Goal: Task Accomplishment & Management: Complete application form

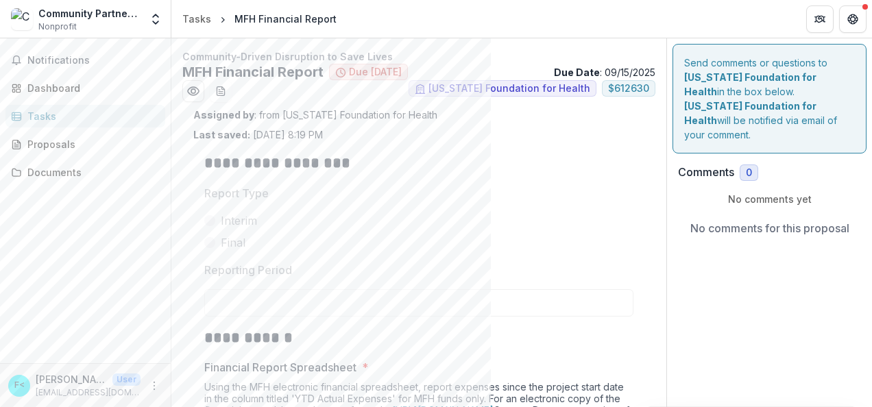
scroll to position [243, 0]
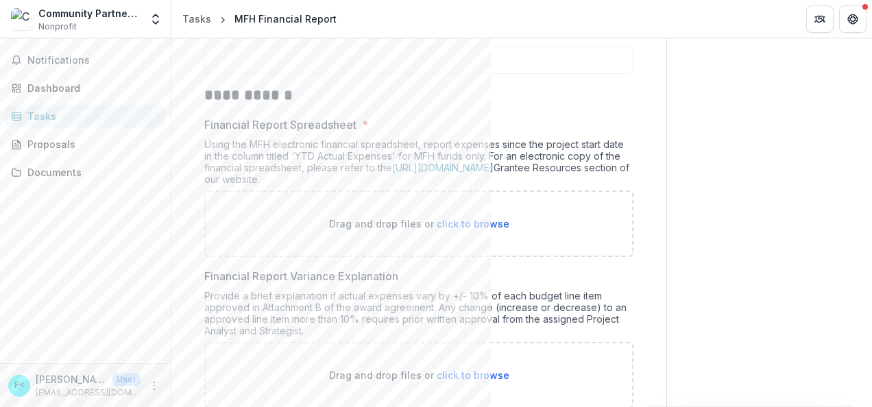
click at [480, 219] on span "click to browse" at bounding box center [473, 224] width 73 height 12
type input "**********"
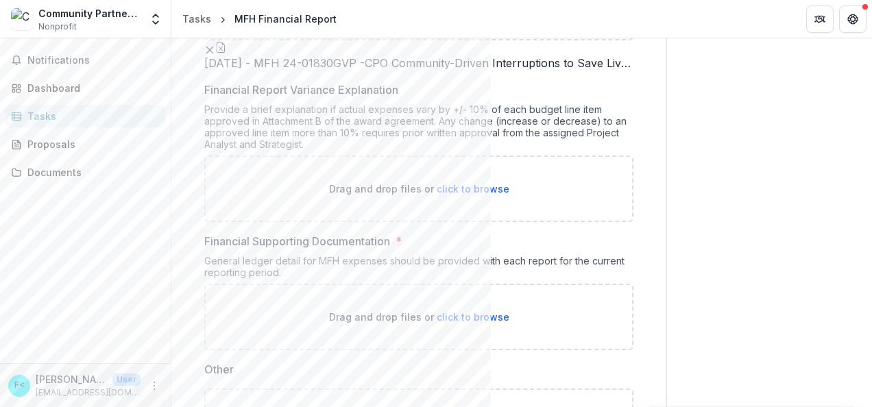
scroll to position [461, 0]
click at [445, 193] on span "click to browse" at bounding box center [473, 188] width 73 height 12
type input "**********"
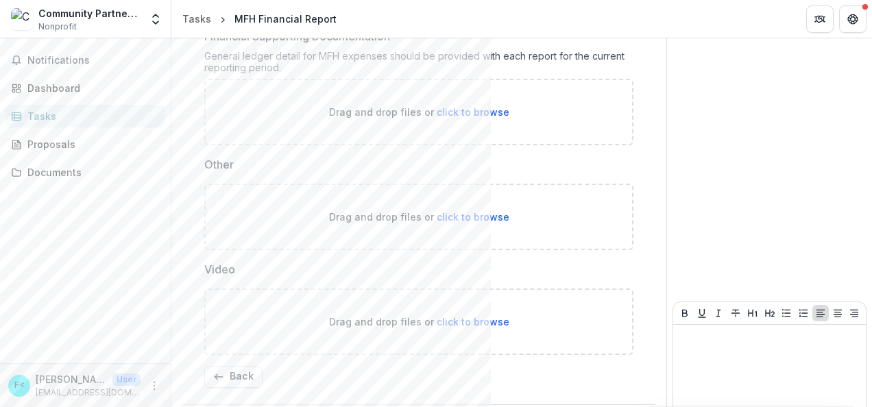
scroll to position [696, 0]
click at [471, 117] on span "click to browse" at bounding box center [473, 111] width 73 height 12
type input "**********"
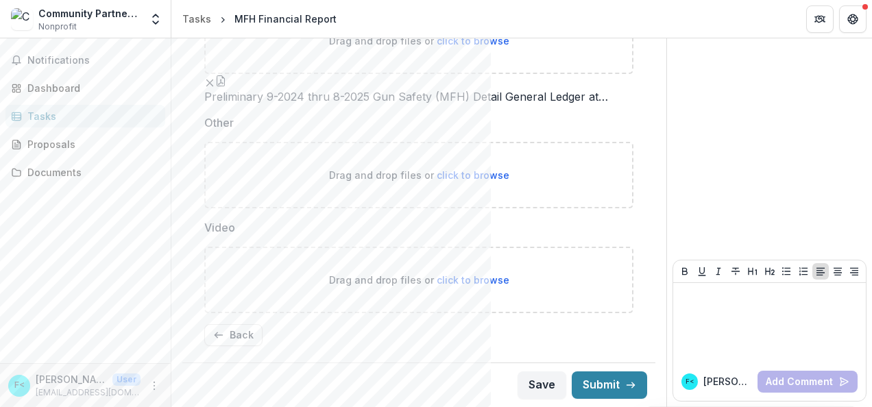
scroll to position [1011, 0]
click at [601, 387] on button "Submit" at bounding box center [609, 385] width 75 height 27
click at [75, 171] on div "Documents" at bounding box center [90, 172] width 127 height 14
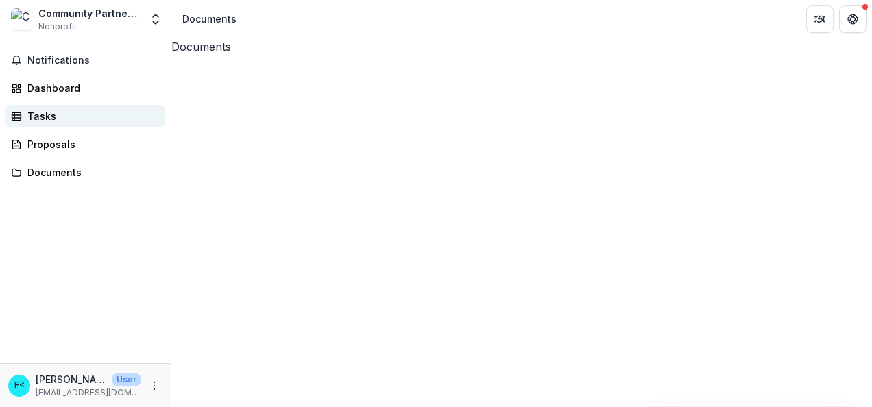
click at [56, 118] on div "Tasks" at bounding box center [90, 116] width 127 height 14
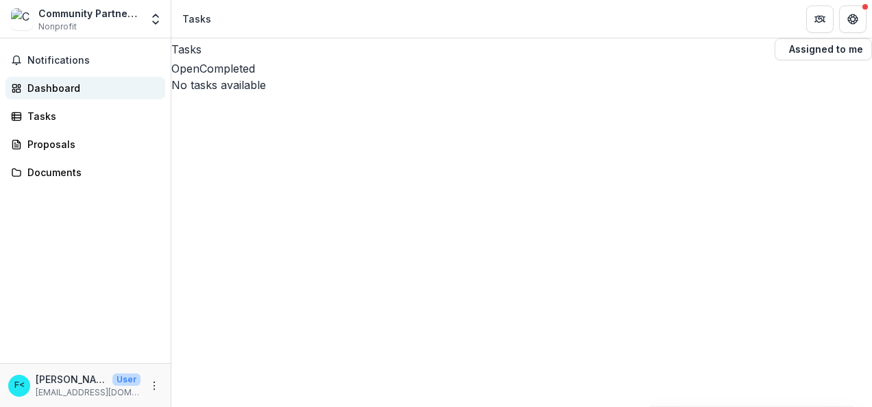
click at [51, 86] on div "Dashboard" at bounding box center [90, 88] width 127 height 14
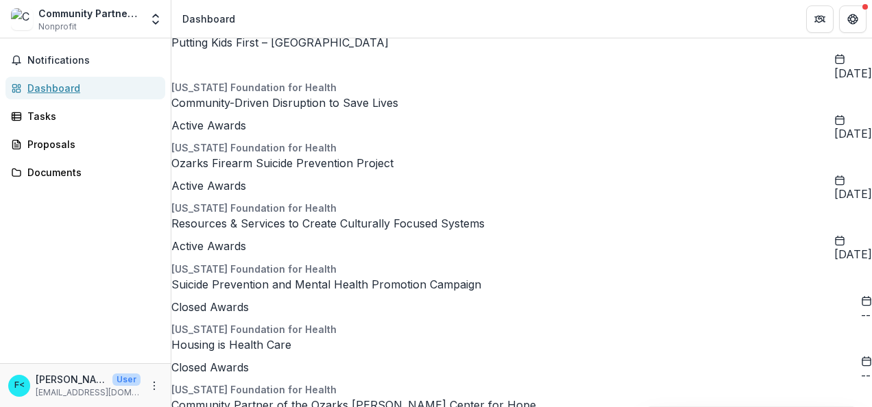
scroll to position [462, 0]
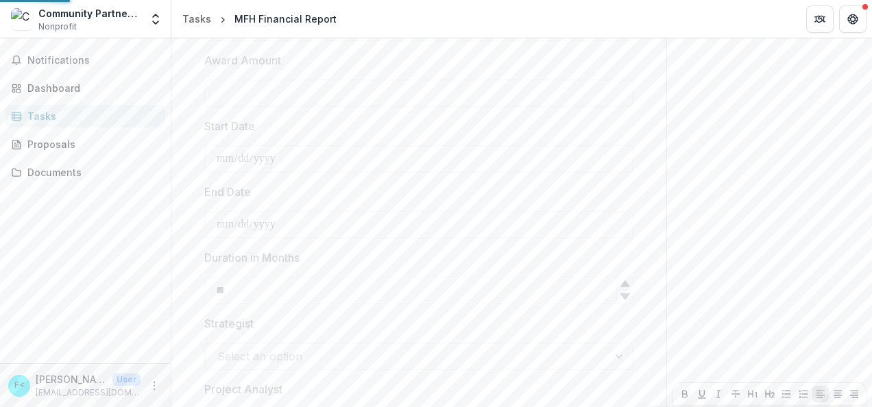
type input "********"
click at [51, 87] on div "Dashboard" at bounding box center [90, 88] width 127 height 14
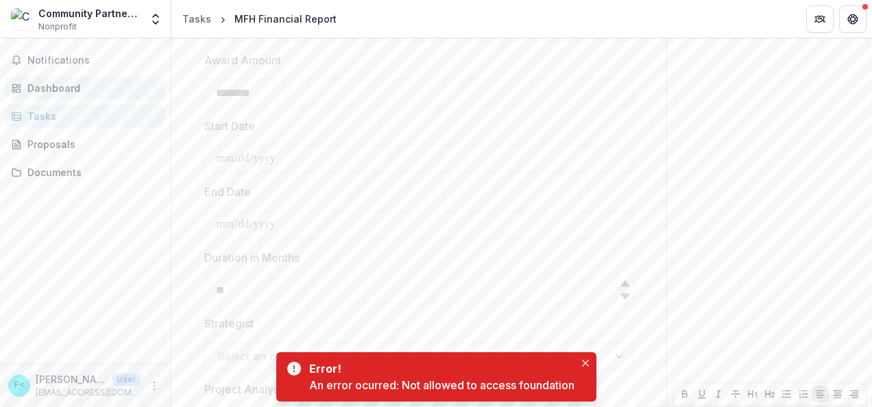
click at [60, 86] on div "Dashboard" at bounding box center [90, 88] width 127 height 14
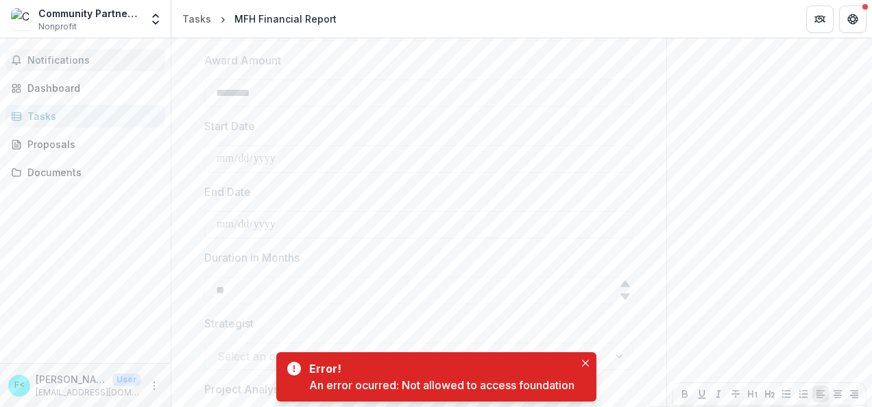
click at [57, 60] on span "Notifications" at bounding box center [93, 61] width 132 height 12
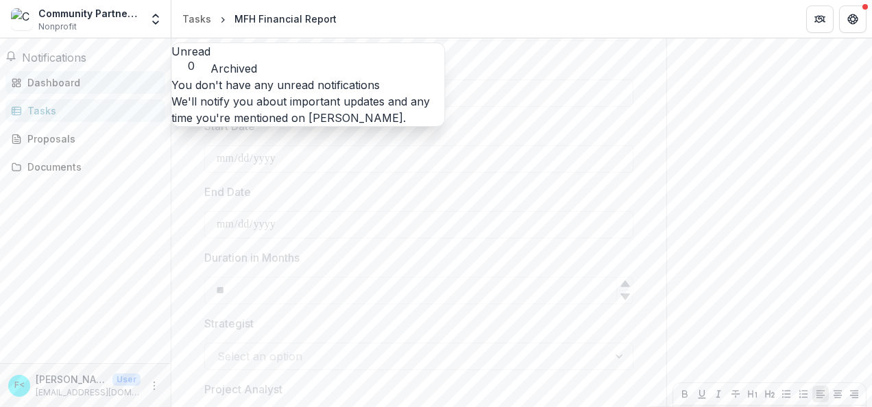
click at [48, 84] on div "Dashboard" at bounding box center [90, 82] width 127 height 14
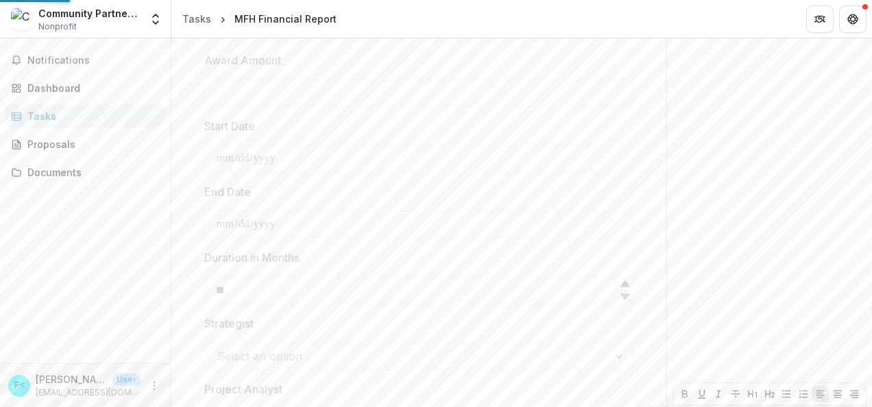
type input "********"
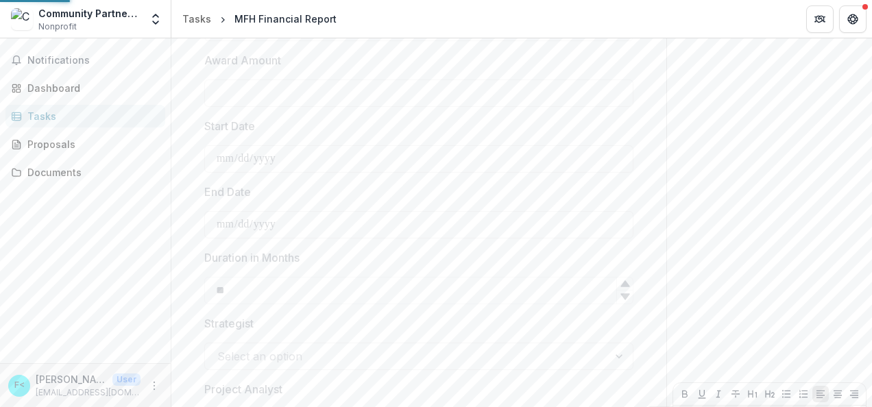
type input "********"
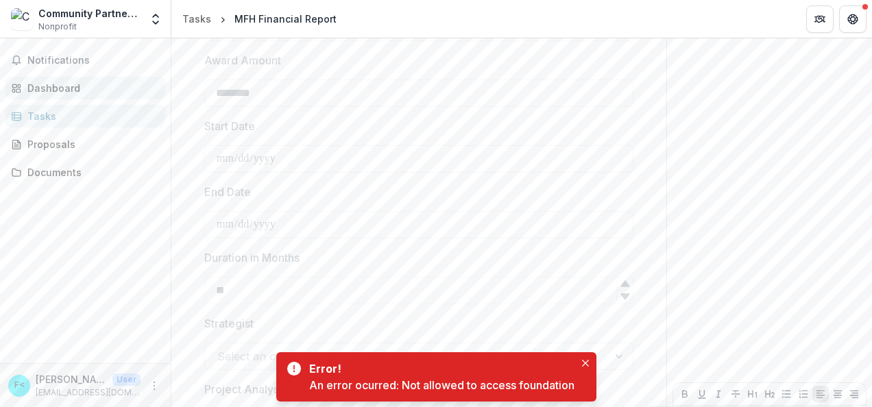
click at [48, 81] on div "Dashboard" at bounding box center [90, 88] width 127 height 14
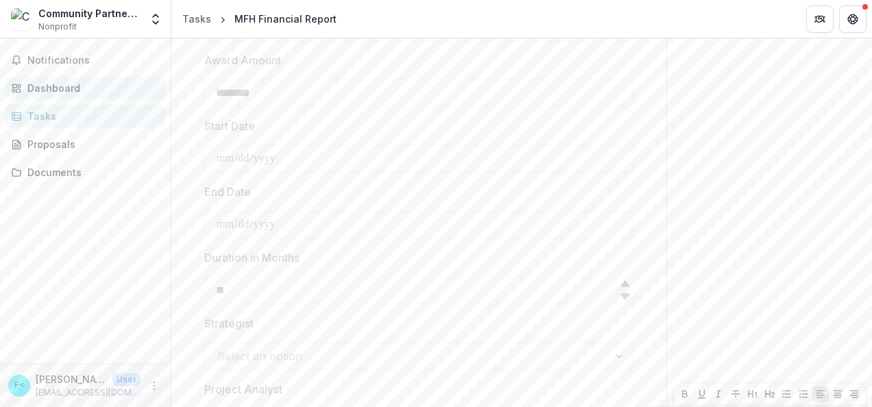
click at [60, 84] on div "Dashboard" at bounding box center [90, 88] width 127 height 14
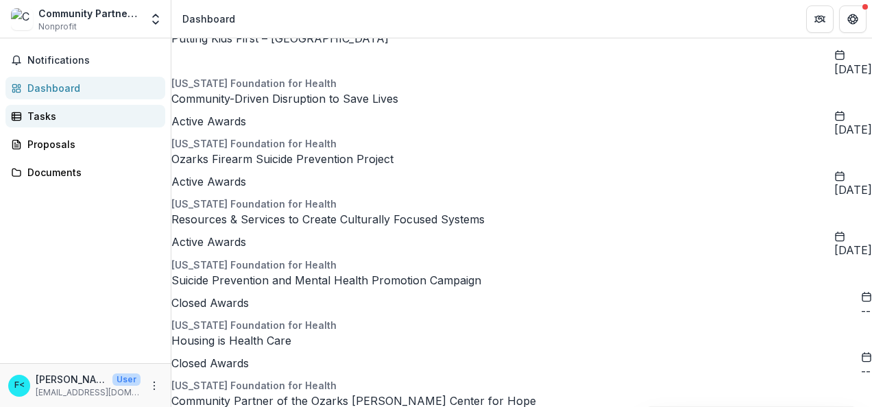
click at [43, 114] on div "Tasks" at bounding box center [90, 116] width 127 height 14
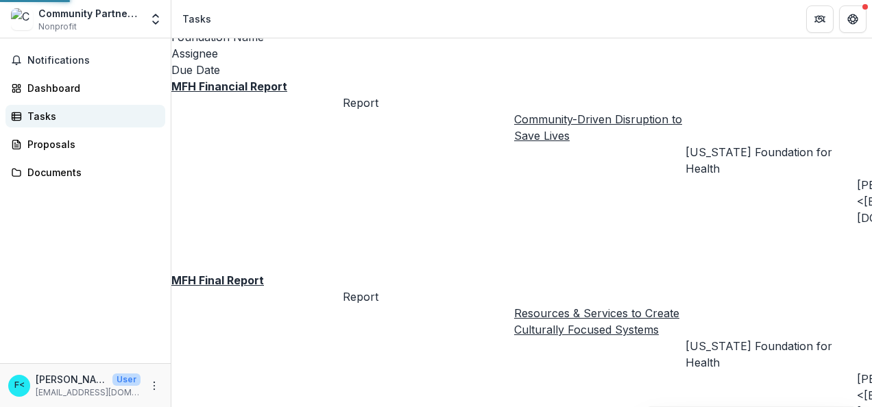
scroll to position [144, 0]
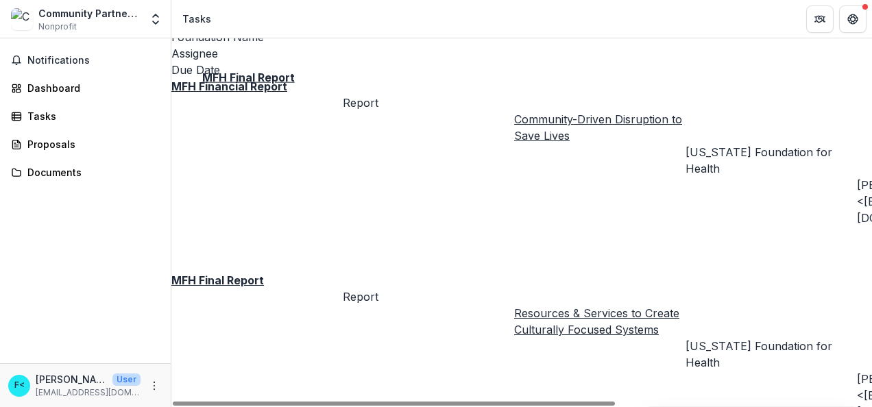
click at [237, 274] on u "MFH Final Report" at bounding box center [217, 281] width 93 height 14
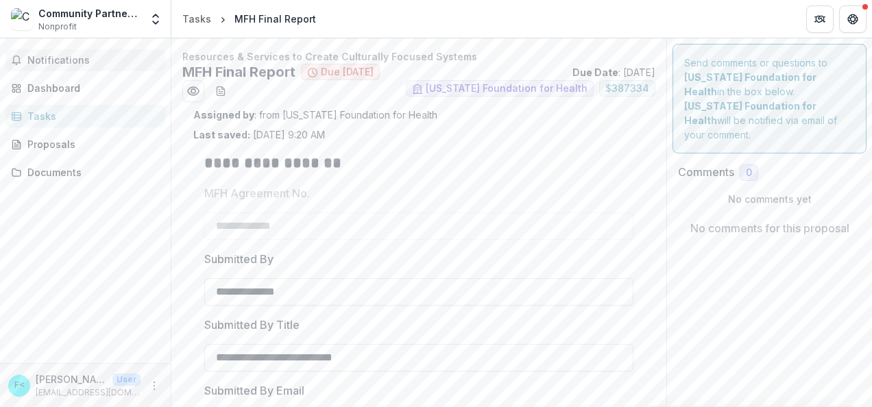
click at [61, 59] on span "Notifications" at bounding box center [93, 61] width 132 height 12
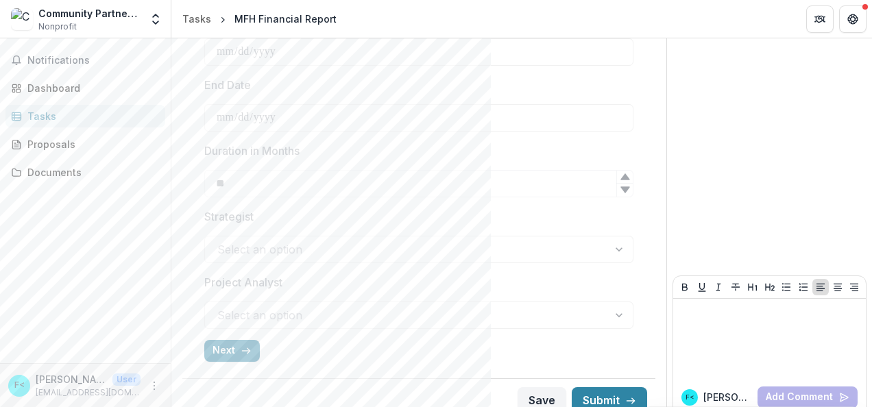
scroll to position [570, 0]
click at [226, 350] on button "Next" at bounding box center [232, 351] width 56 height 22
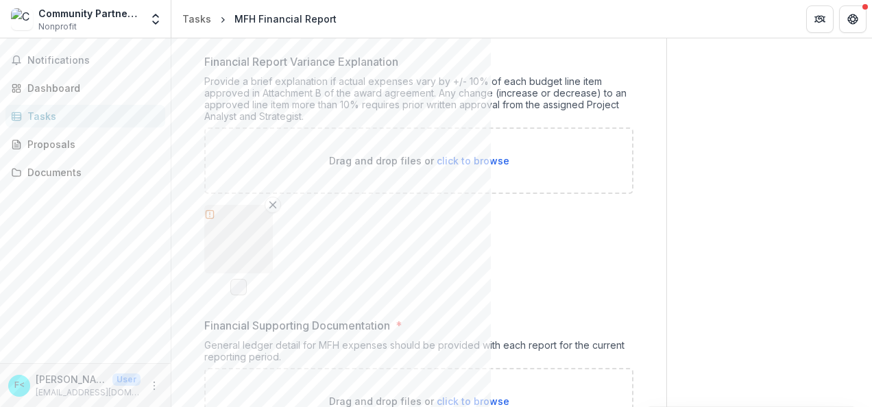
scroll to position [997, 0]
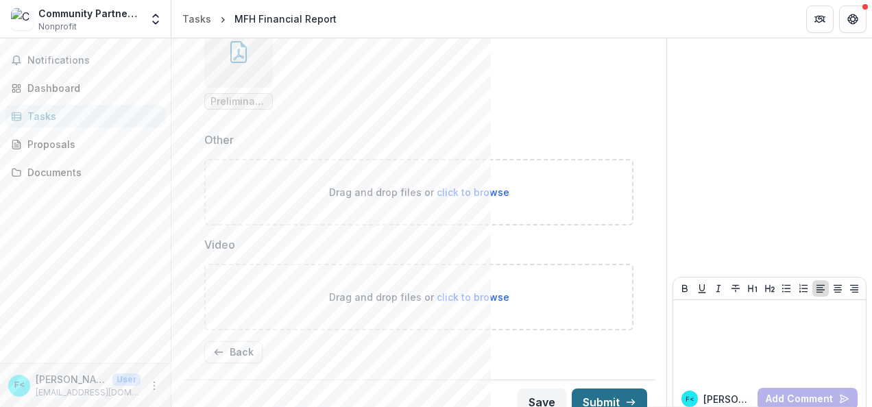
click at [601, 394] on button "Submit" at bounding box center [609, 402] width 75 height 27
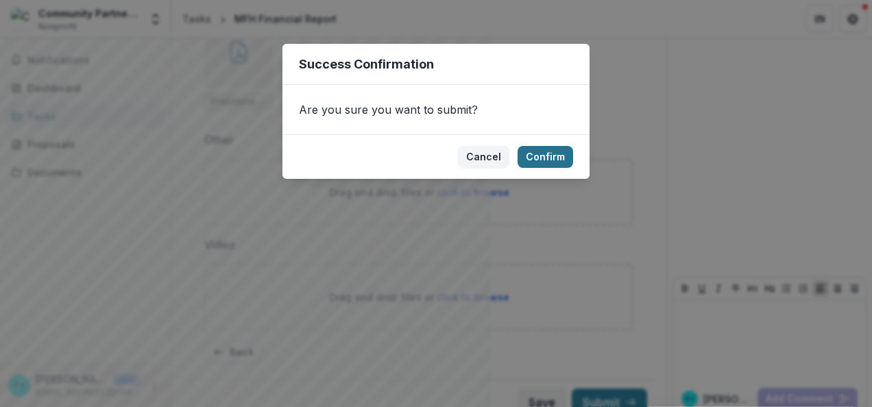
click at [543, 158] on button "Confirm" at bounding box center [546, 157] width 56 height 22
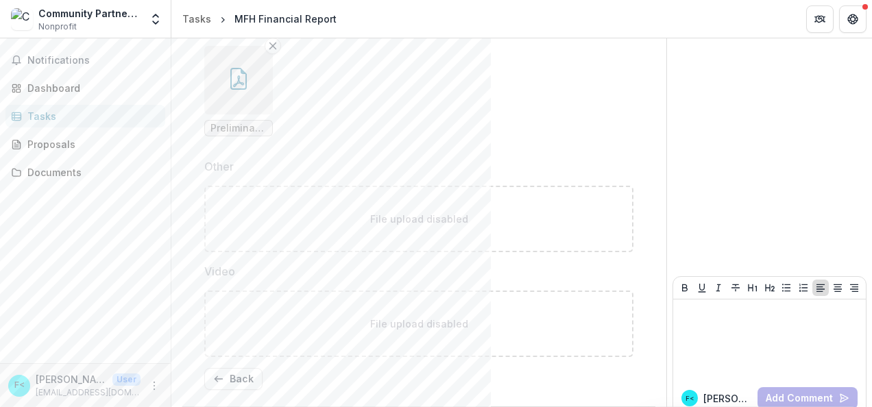
scroll to position [1017, 0]
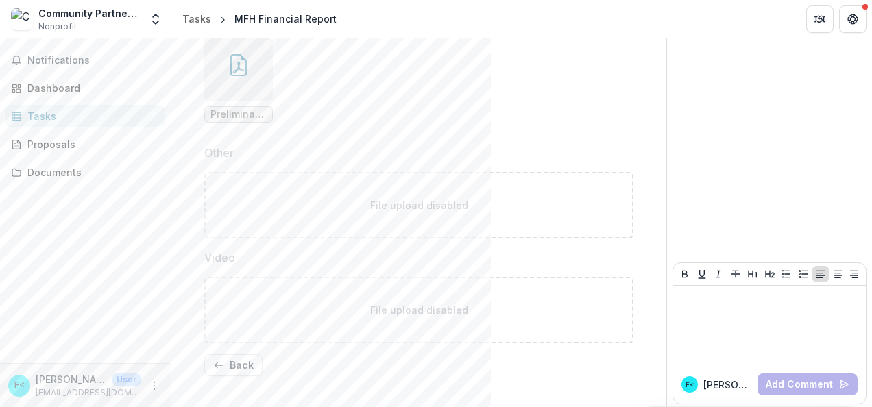
click at [239, 75] on button "button" at bounding box center [238, 66] width 69 height 69
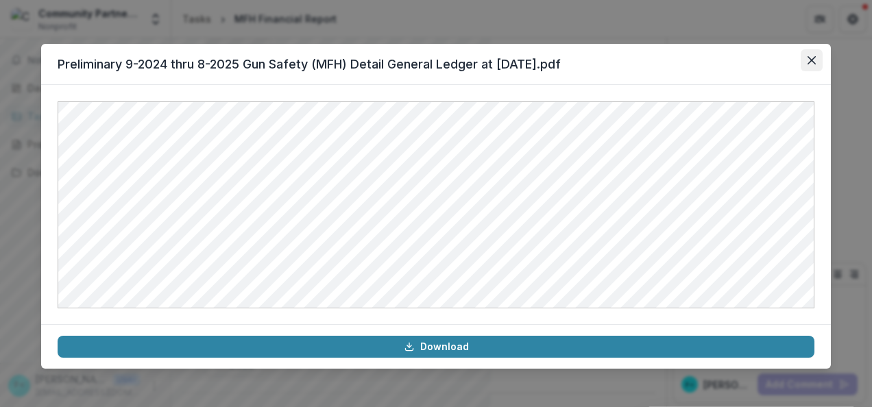
click at [810, 58] on icon "Close" at bounding box center [812, 60] width 8 height 8
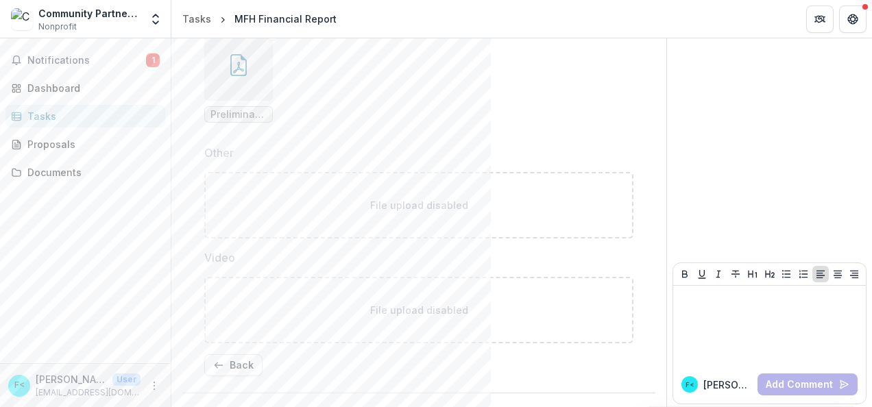
scroll to position [1008, 0]
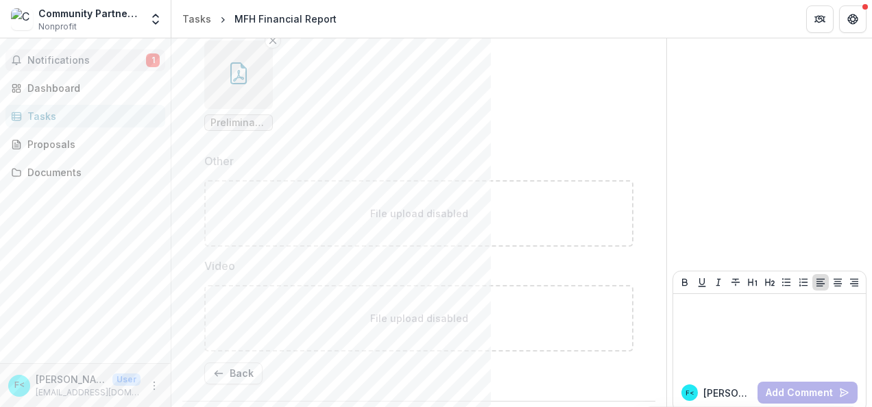
click at [73, 62] on span "Notifications" at bounding box center [86, 61] width 119 height 12
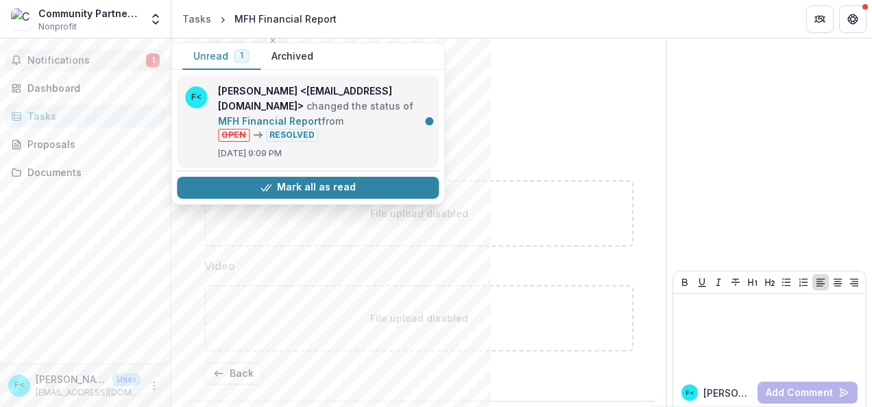
click at [285, 117] on link "MFH Financial Report" at bounding box center [270, 121] width 104 height 12
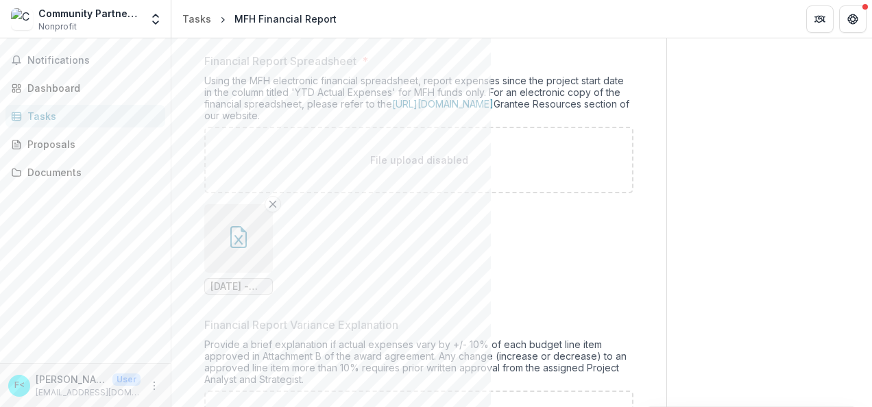
scroll to position [340, 0]
click at [237, 239] on icon "button" at bounding box center [239, 240] width 8 height 10
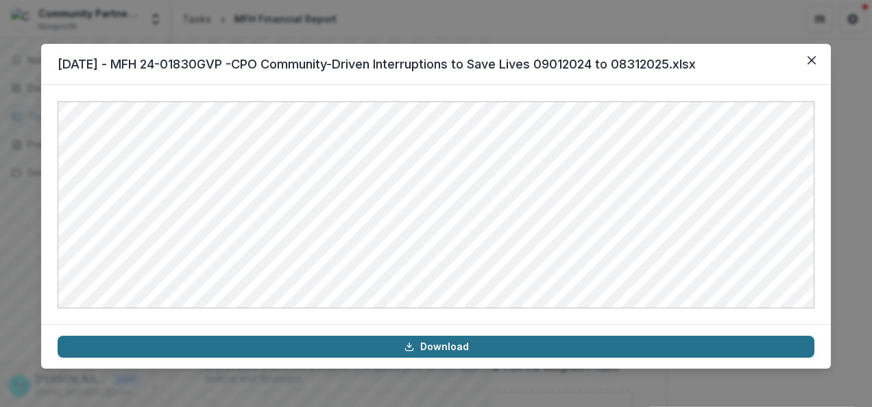
click at [455, 344] on link "Download" at bounding box center [436, 347] width 757 height 22
